Goal: Task Accomplishment & Management: Manage account settings

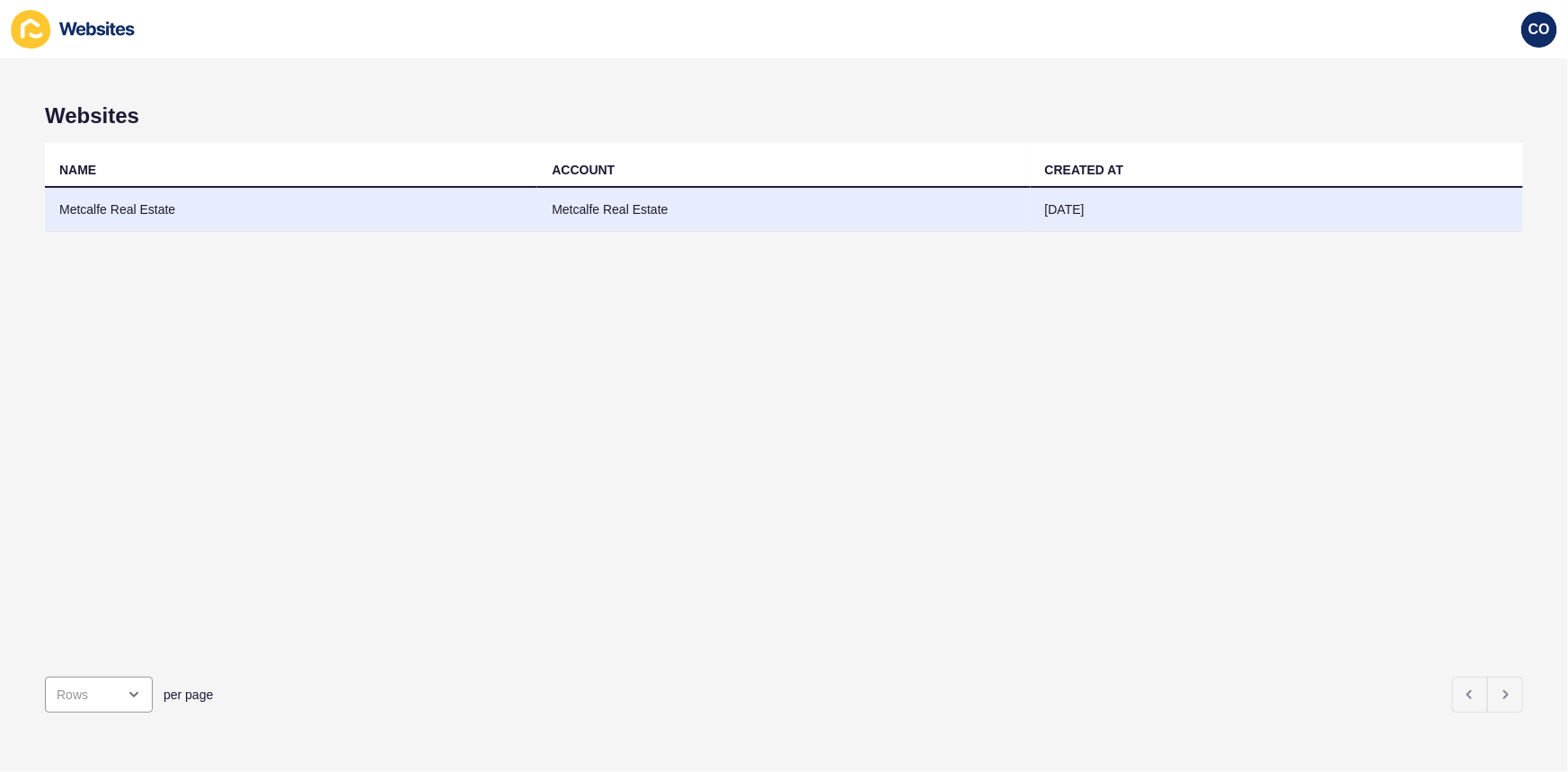
click at [117, 210] on td "Metcalfe Real Estate" at bounding box center [291, 210] width 492 height 44
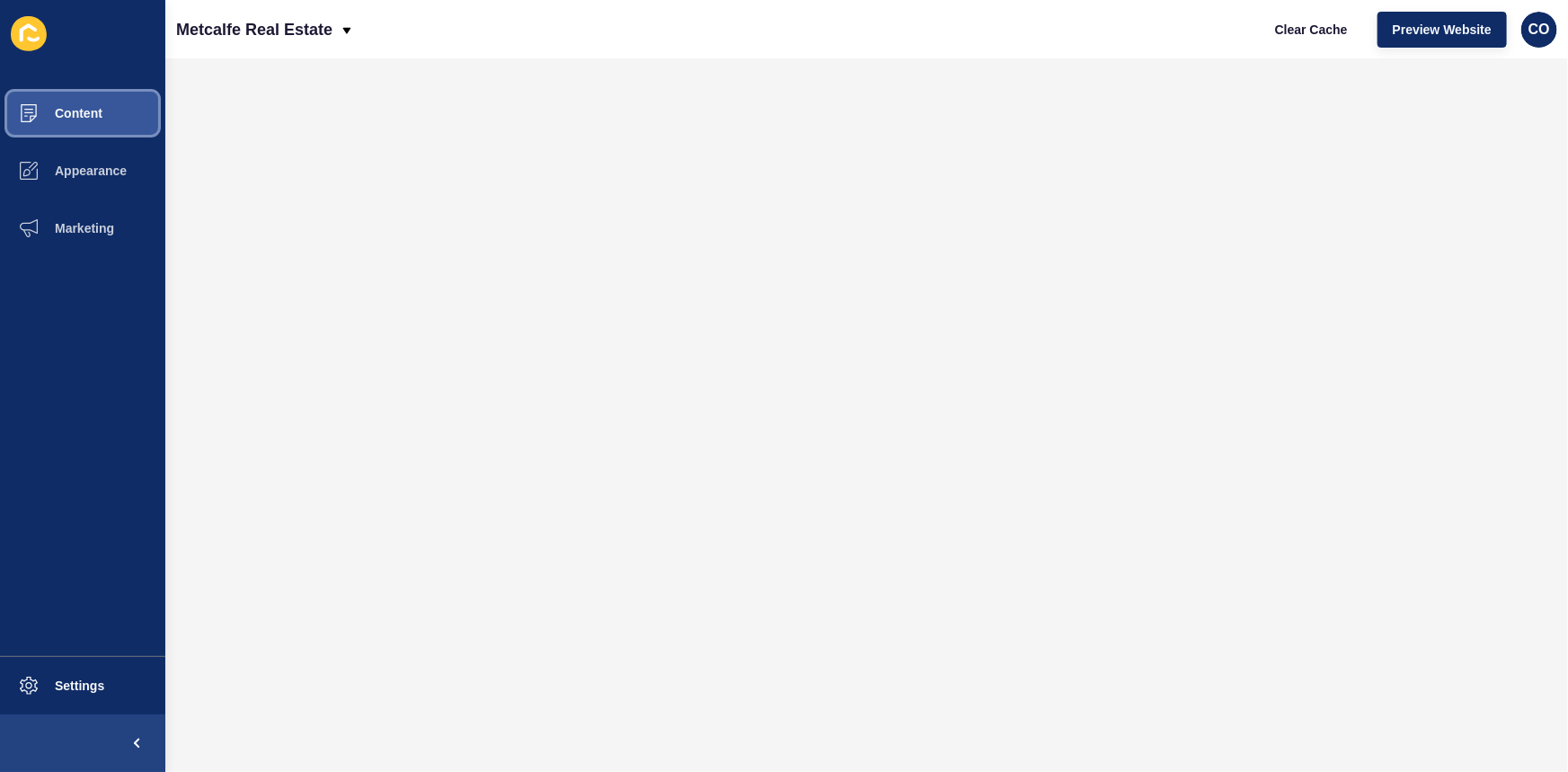
click at [98, 110] on span "Content" at bounding box center [50, 113] width 105 height 14
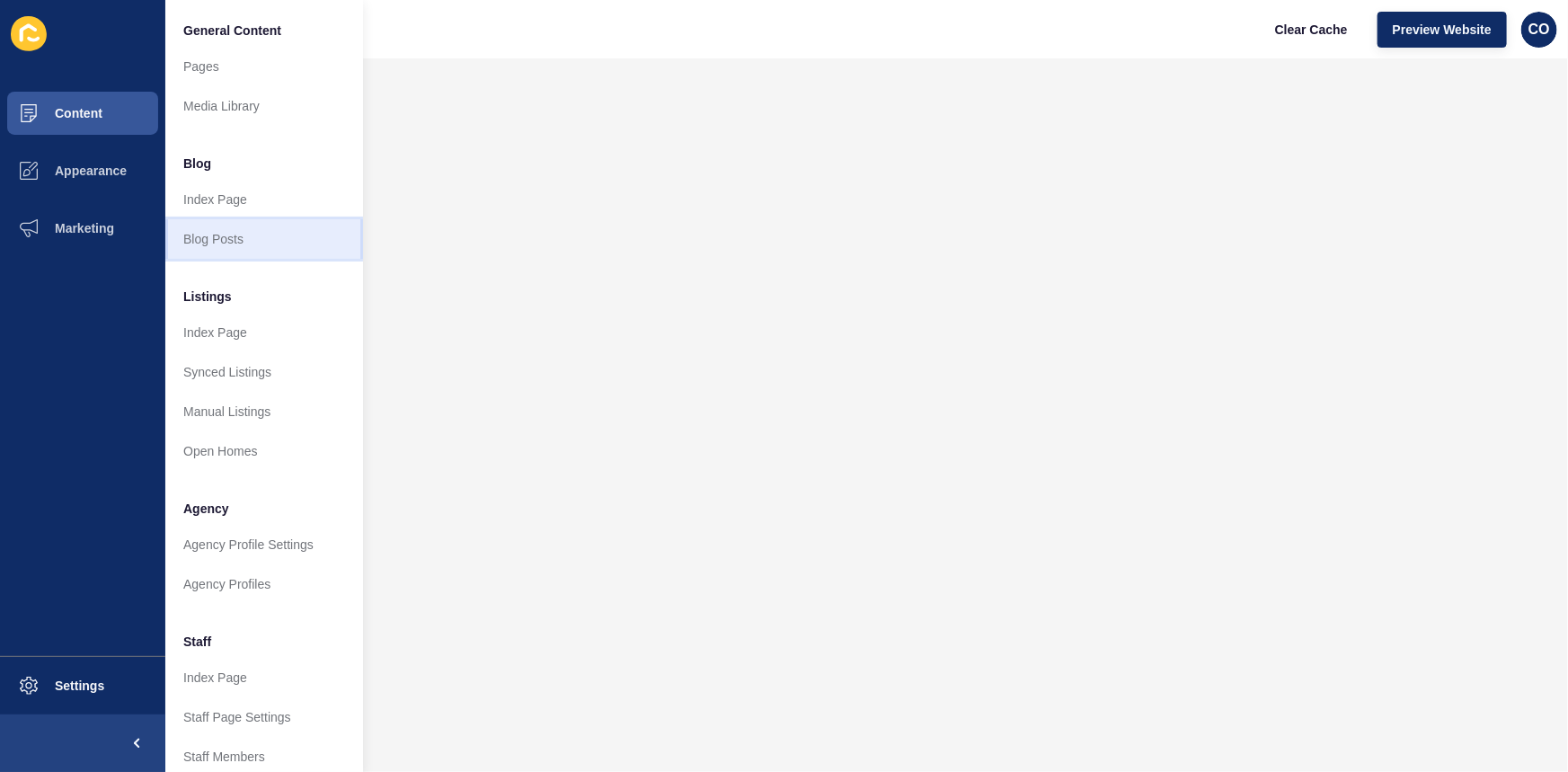
click at [225, 239] on link "Blog Posts" at bounding box center [264, 238] width 198 height 39
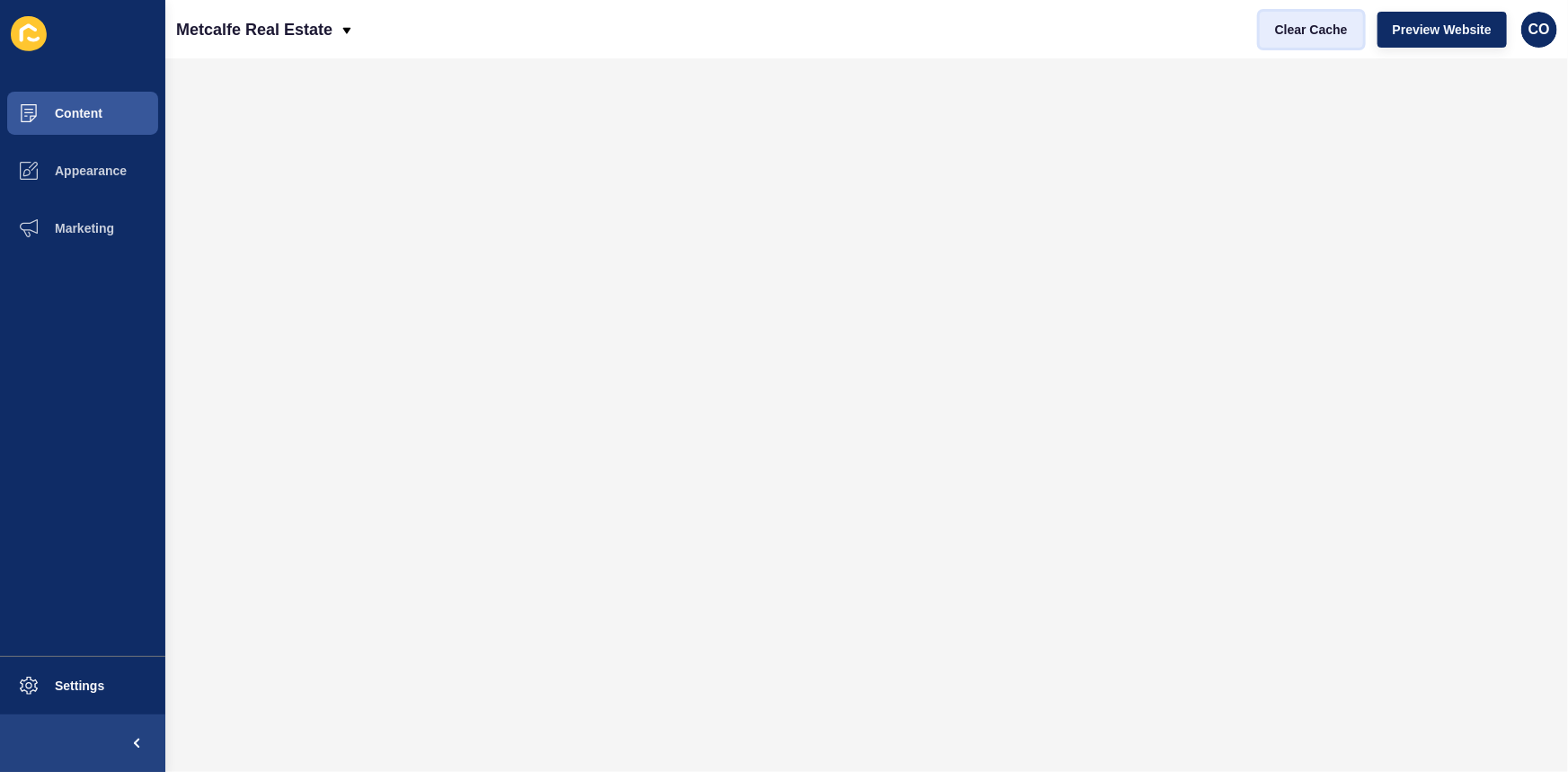
click at [1315, 31] on span "Clear Cache" at bounding box center [1311, 30] width 73 height 18
click at [1445, 29] on span "Preview Website" at bounding box center [1442, 30] width 99 height 18
click at [110, 119] on button "Content" at bounding box center [82, 113] width 166 height 57
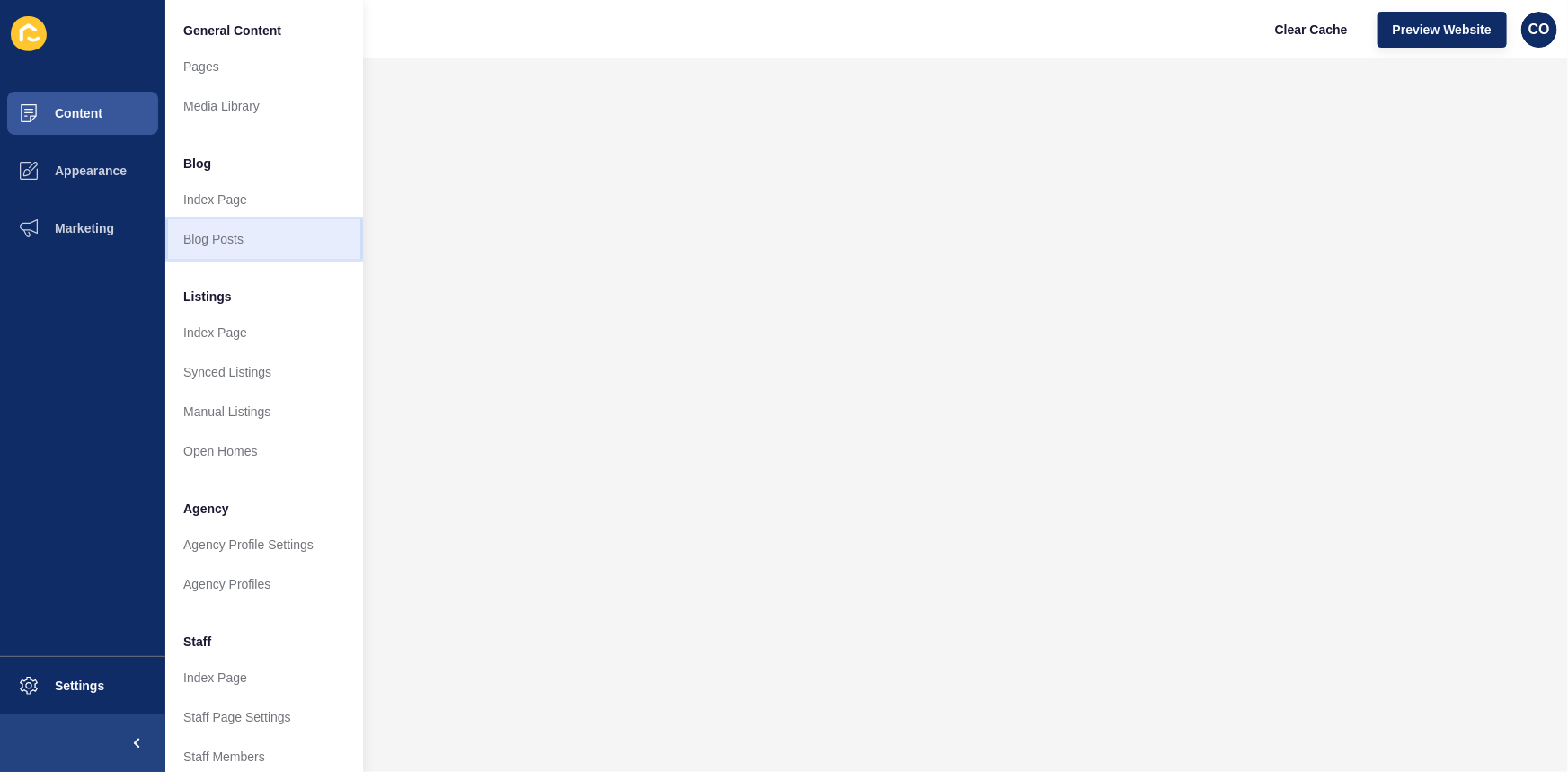
click at [241, 238] on link "Blog Posts" at bounding box center [264, 238] width 198 height 39
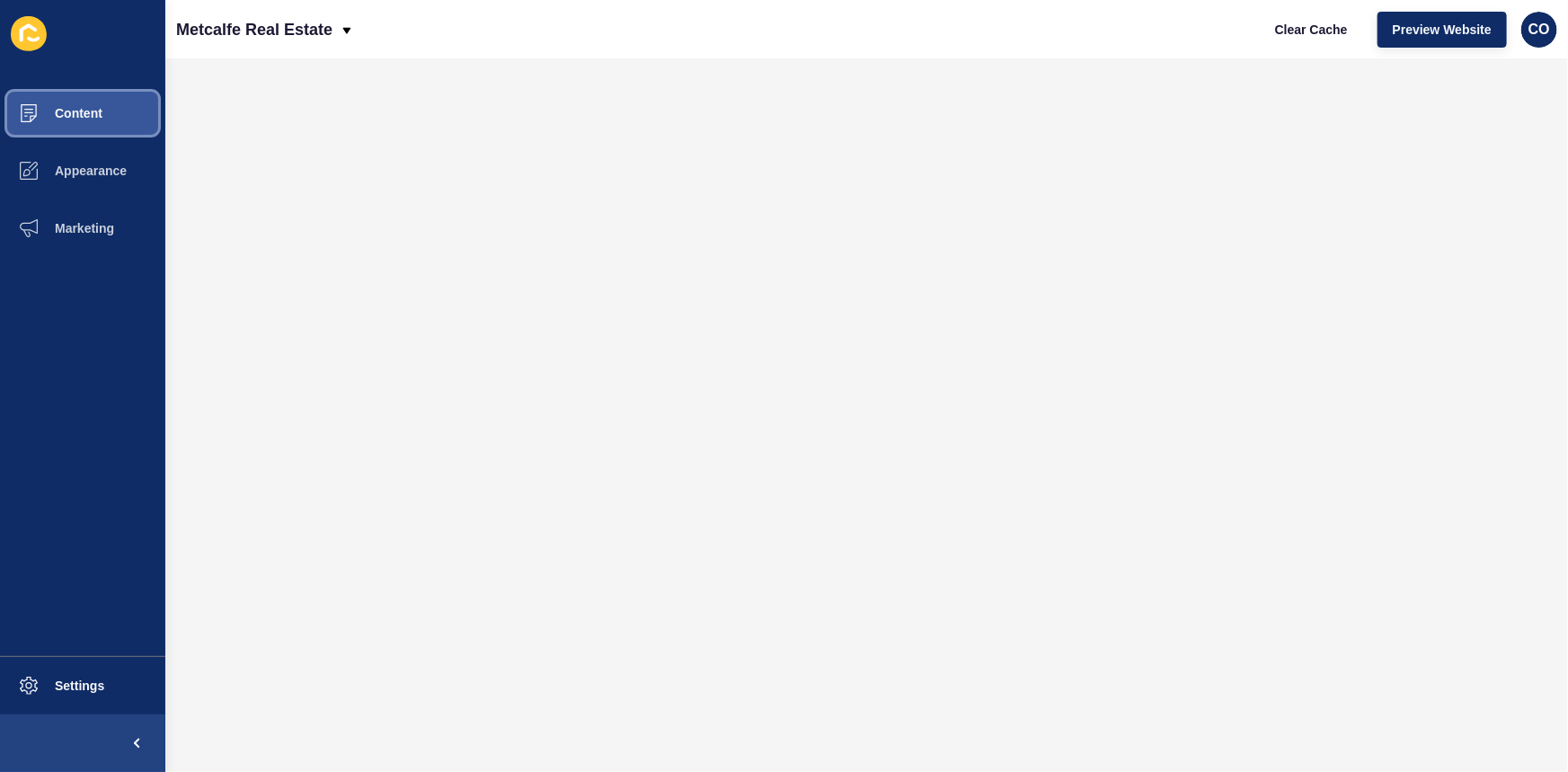
click at [101, 111] on span "Content" at bounding box center [50, 113] width 105 height 14
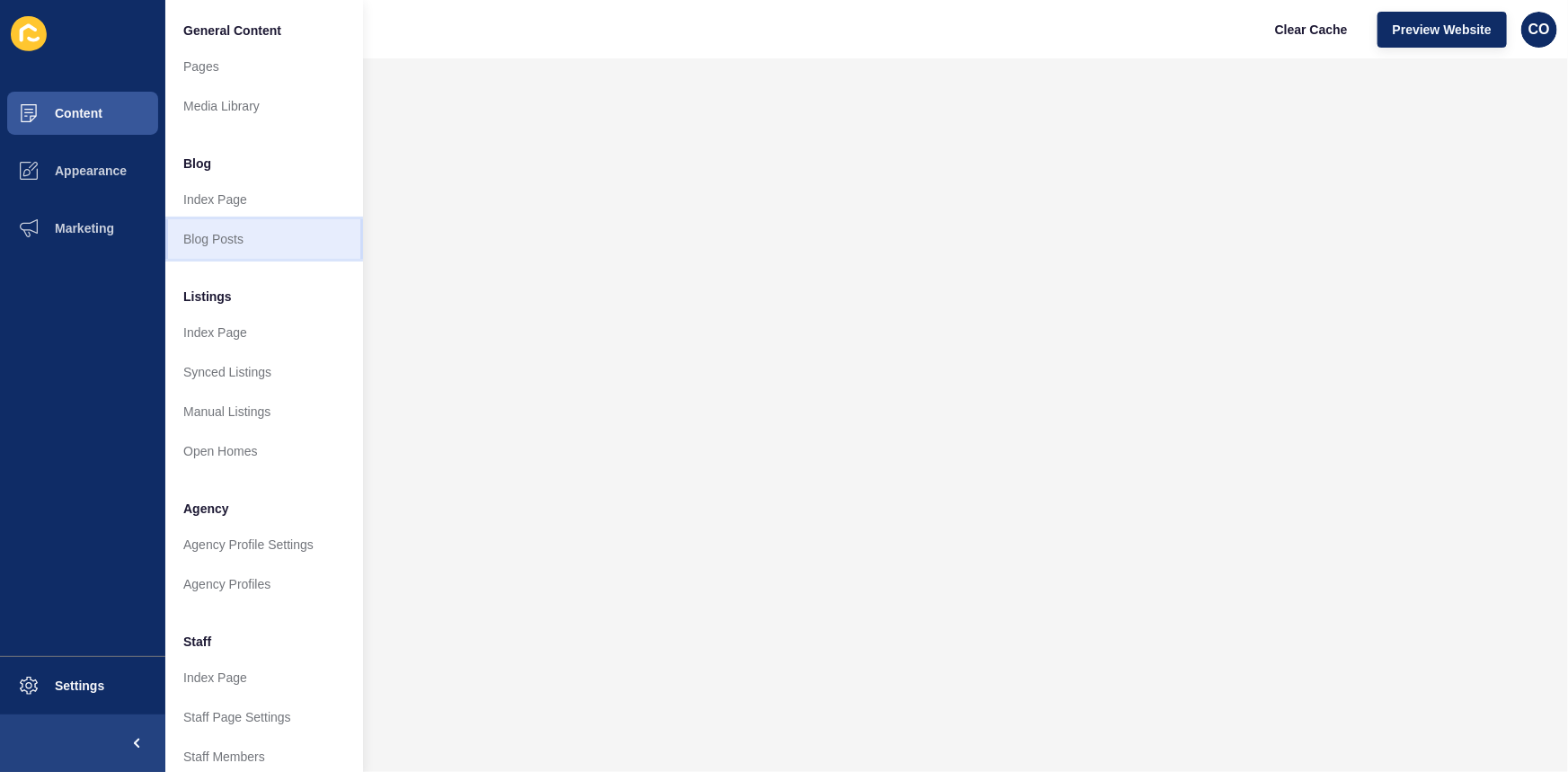
click at [233, 241] on link "Blog Posts" at bounding box center [264, 238] width 198 height 39
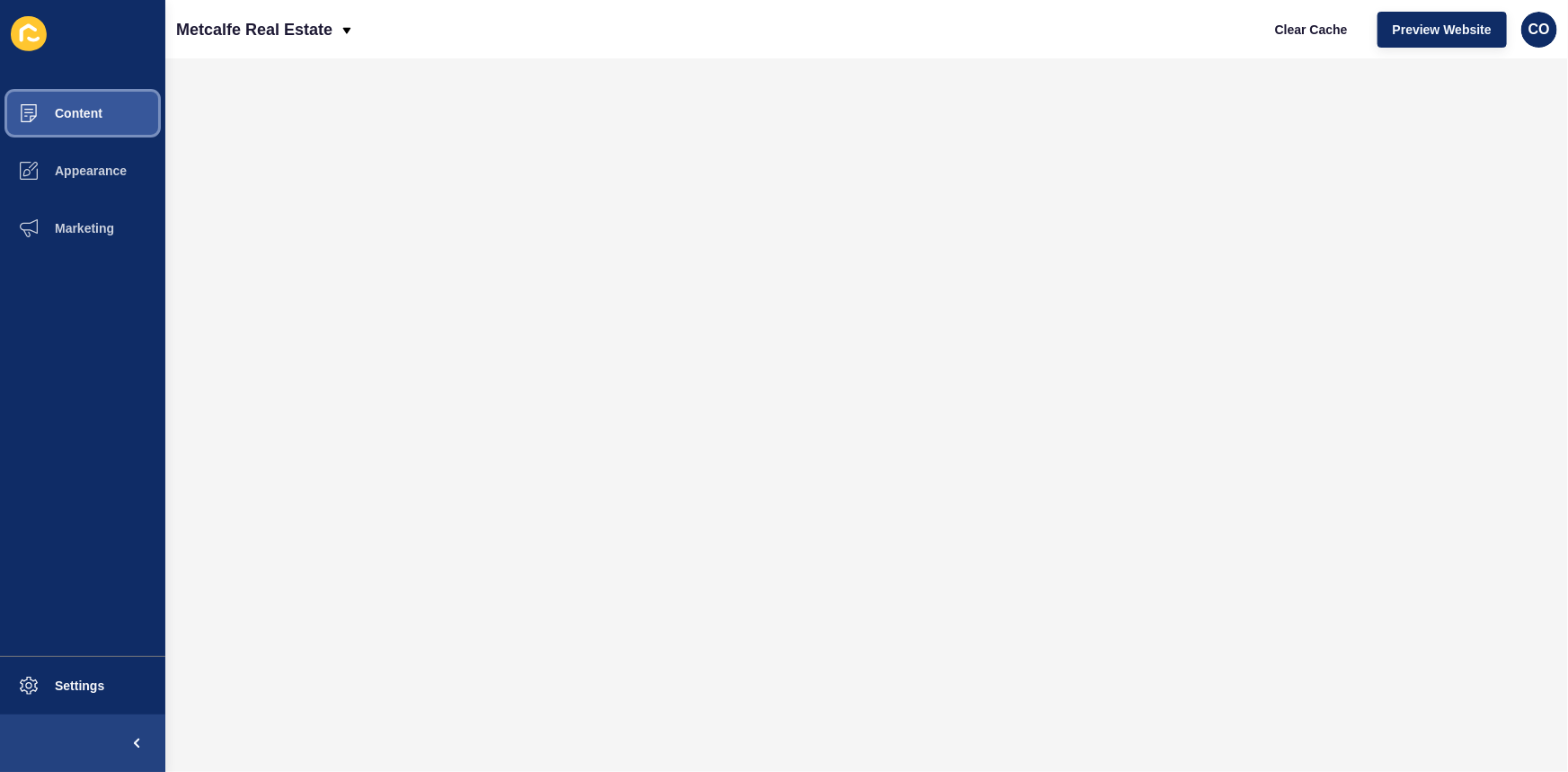
click at [128, 110] on button "Content" at bounding box center [82, 113] width 166 height 57
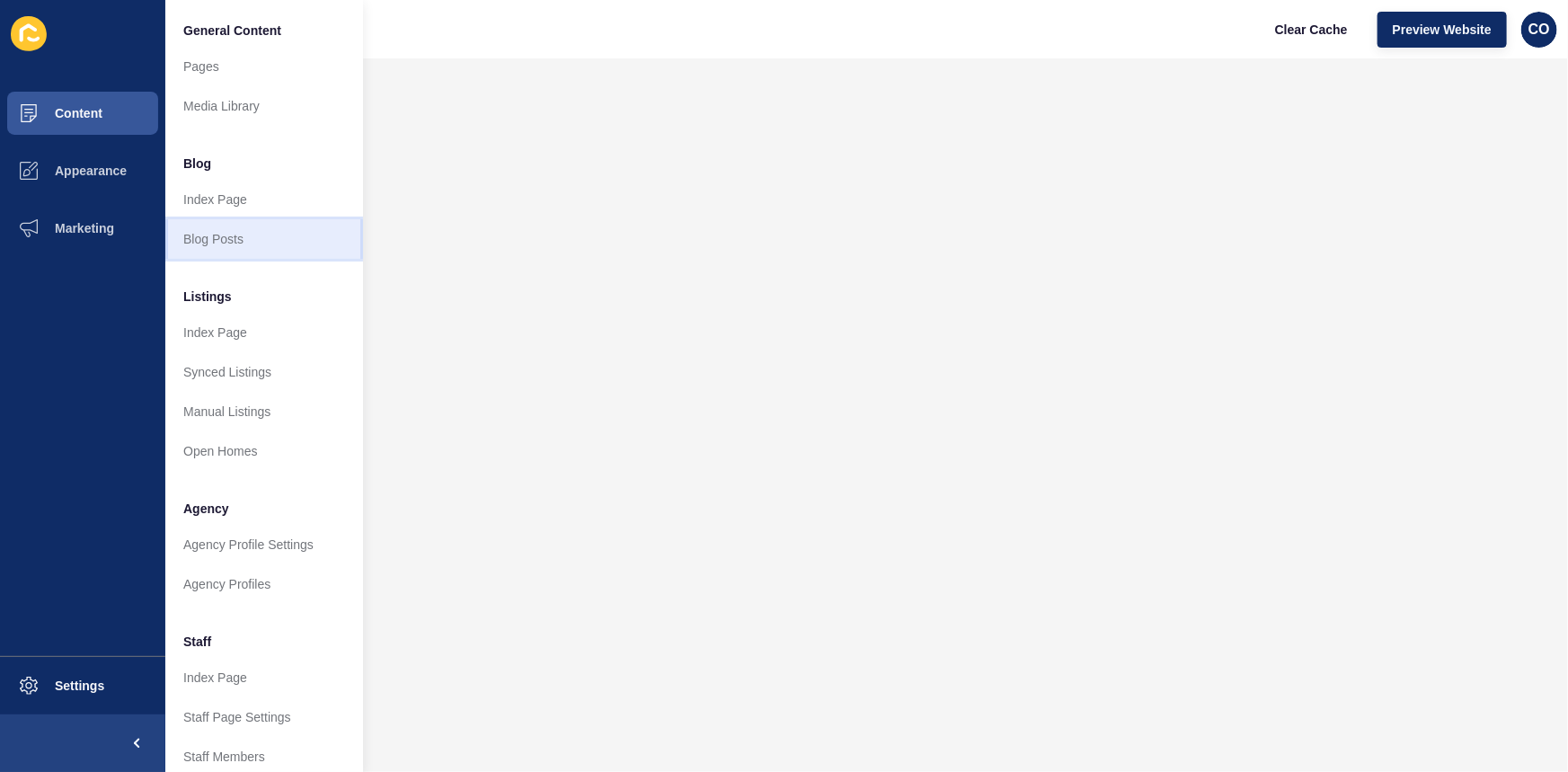
click at [242, 245] on link "Blog Posts" at bounding box center [264, 238] width 198 height 39
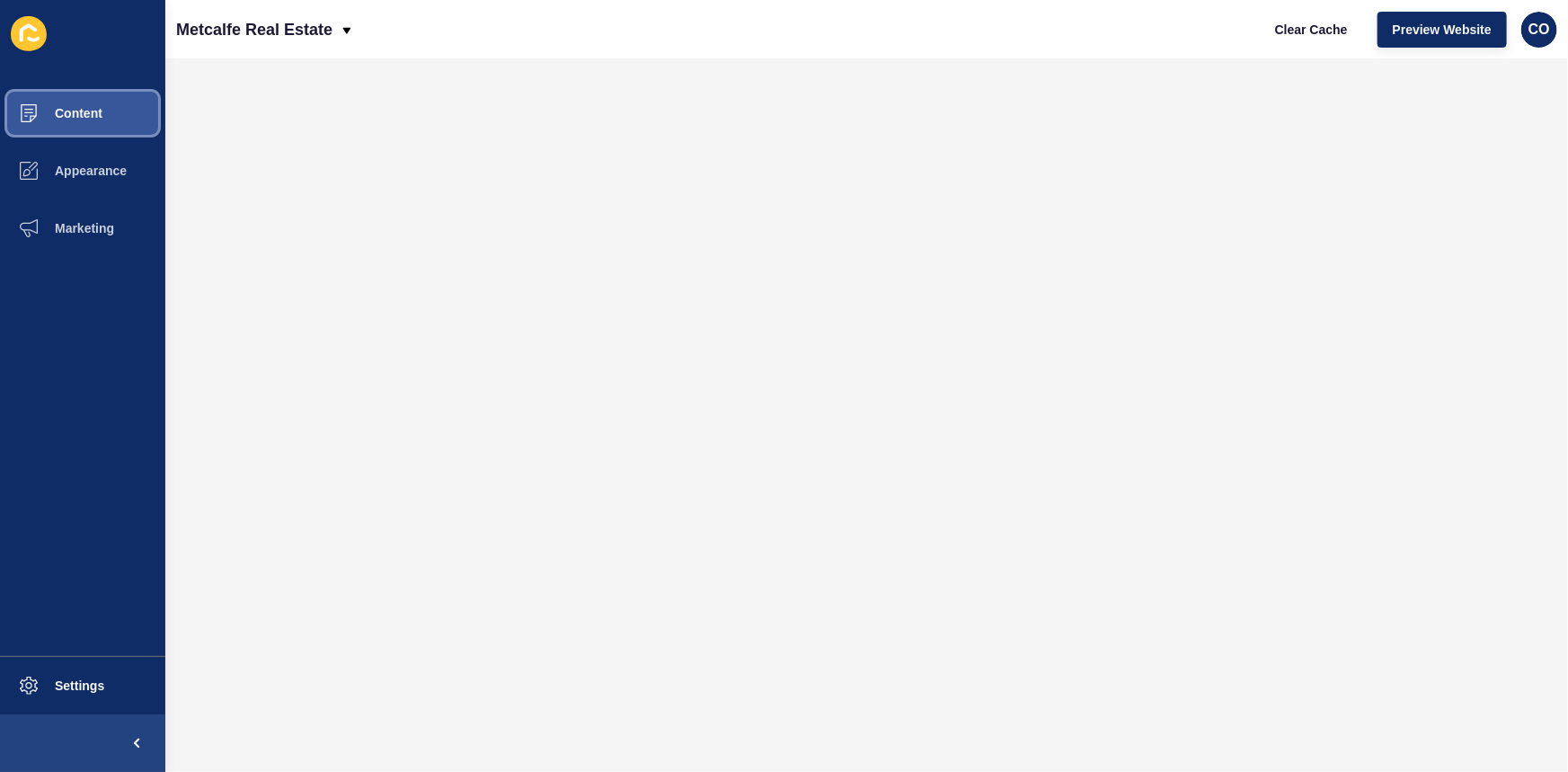
click at [123, 113] on button "Content" at bounding box center [82, 113] width 166 height 57
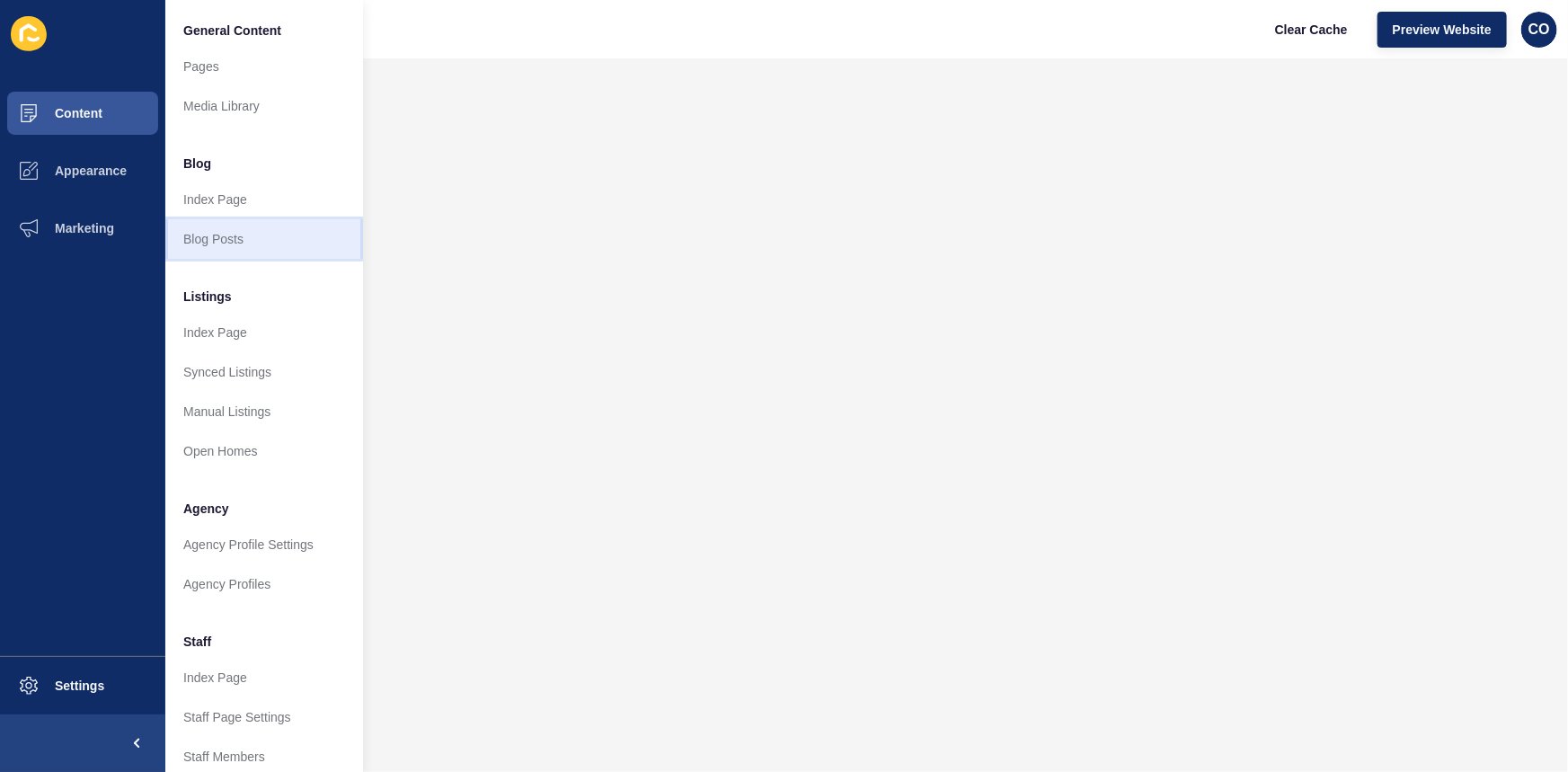
click at [242, 250] on link "Blog Posts" at bounding box center [264, 238] width 198 height 39
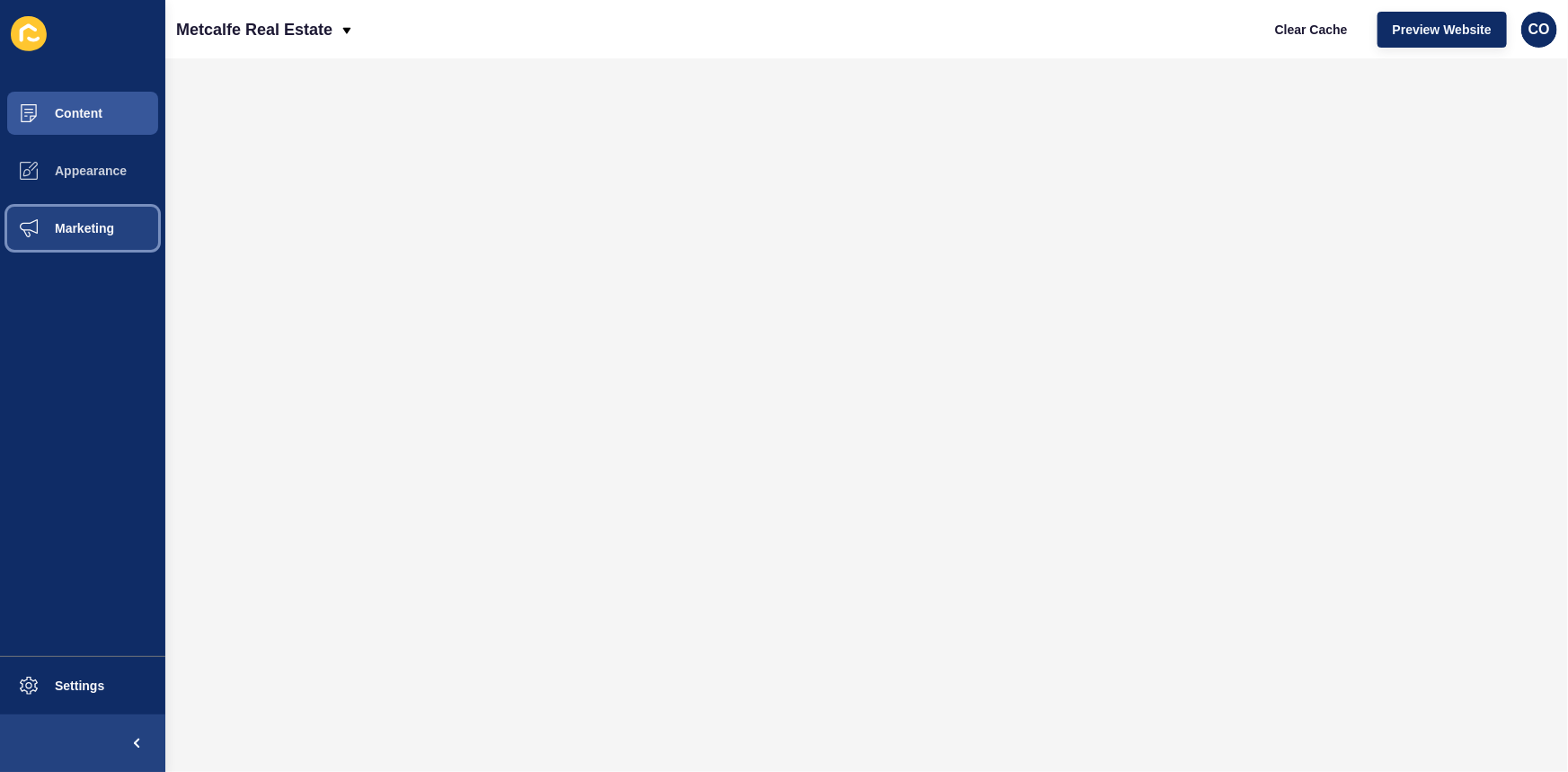
click at [101, 222] on span "Marketing" at bounding box center [56, 228] width 117 height 14
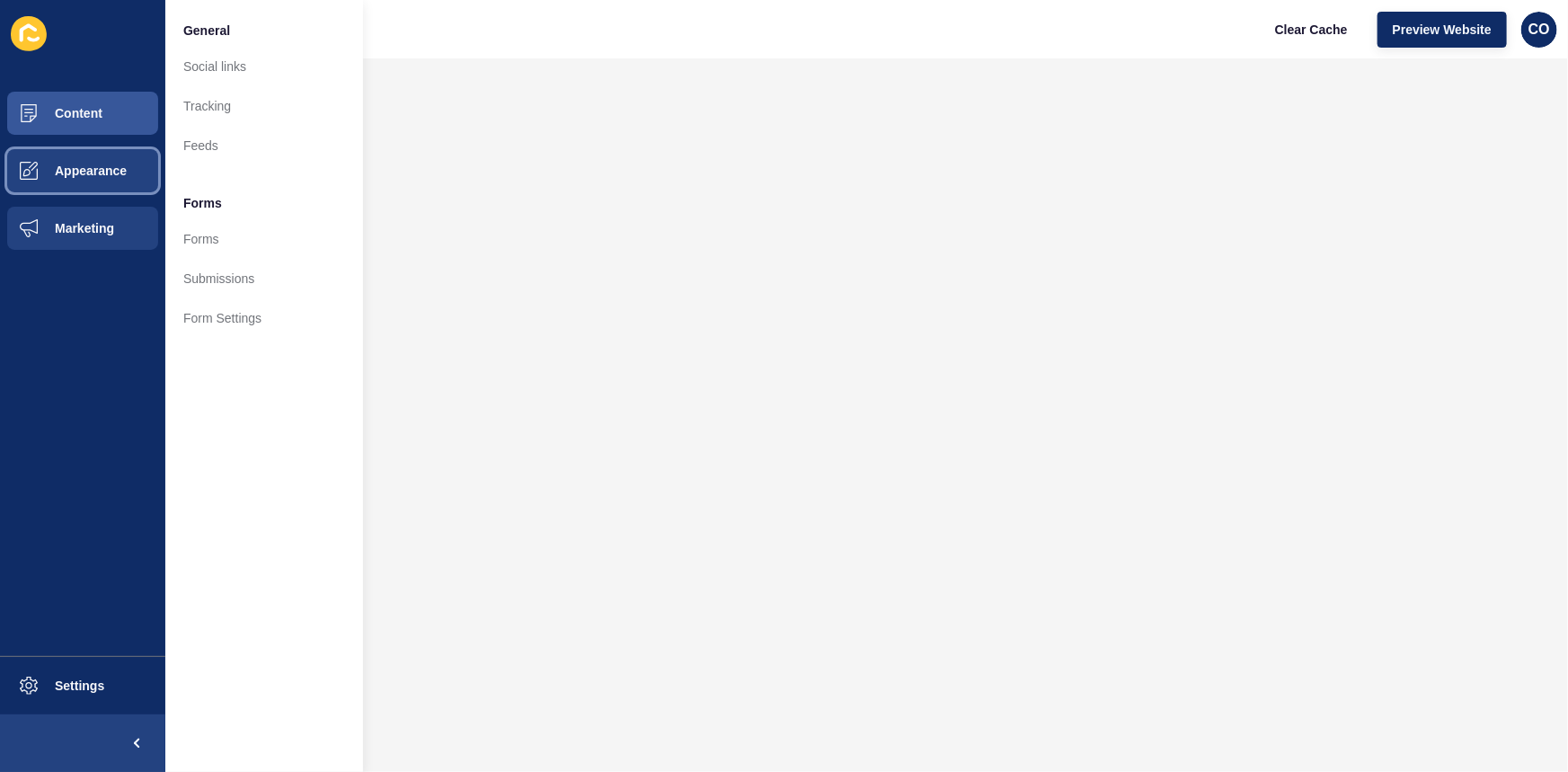
click at [108, 170] on span "Appearance" at bounding box center [61, 170] width 129 height 14
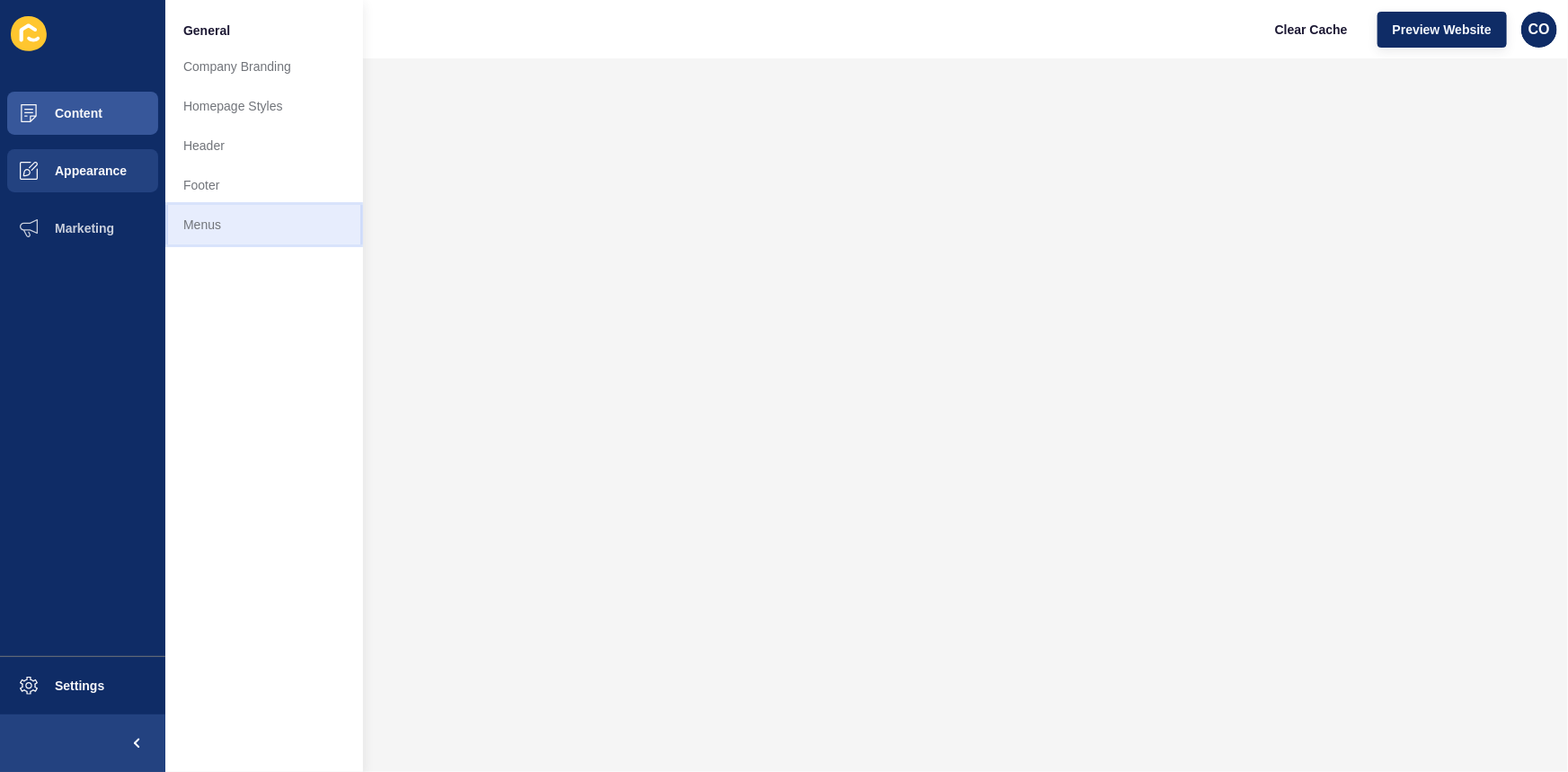
click at [212, 218] on link "Menus" at bounding box center [264, 224] width 198 height 39
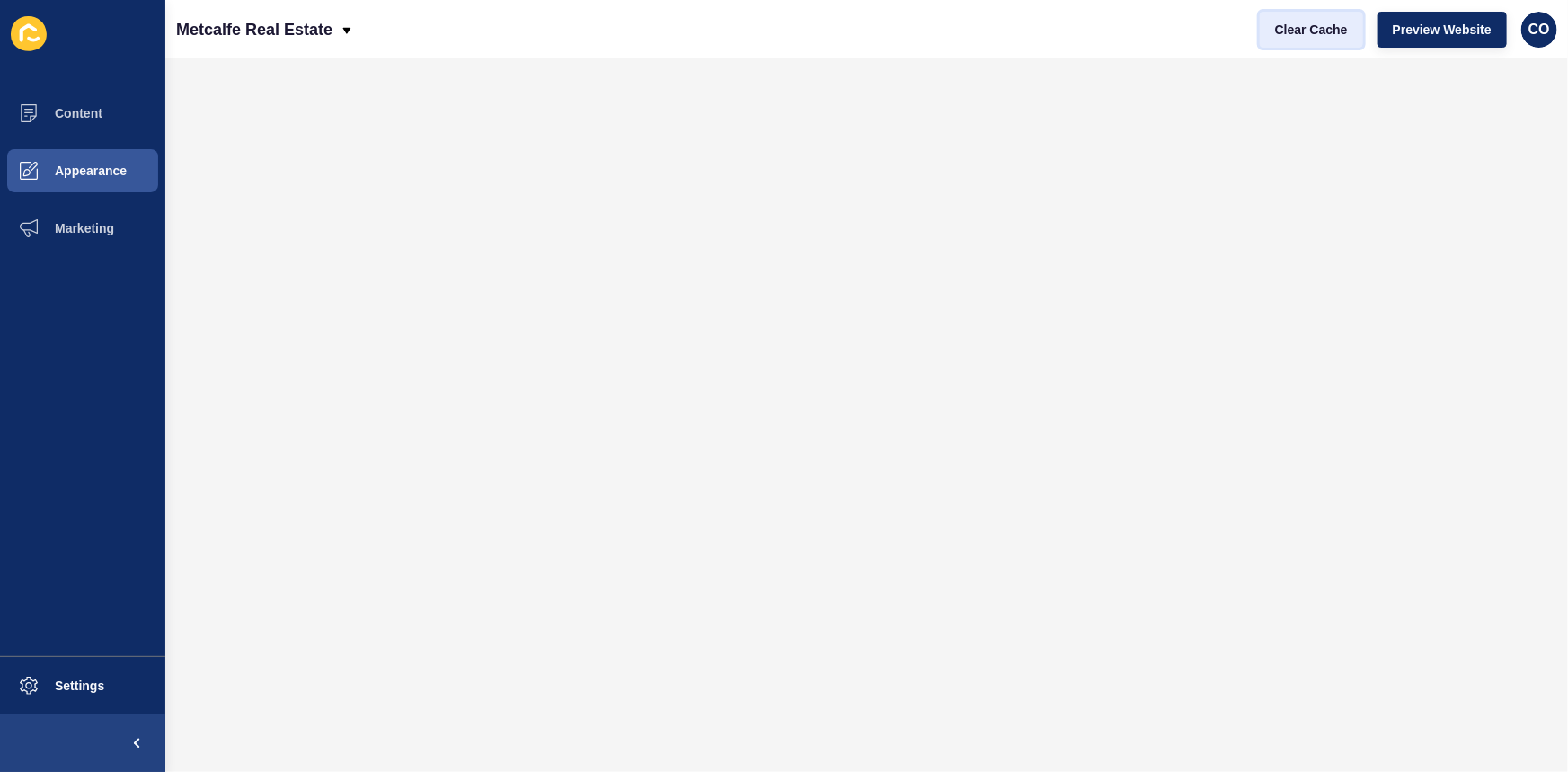
drag, startPoint x: 1327, startPoint y: 26, endPoint x: 1302, endPoint y: 25, distance: 25.0
click at [1327, 26] on span "Clear Cache" at bounding box center [1311, 30] width 73 height 18
